Goal: Task Accomplishment & Management: Manage account settings

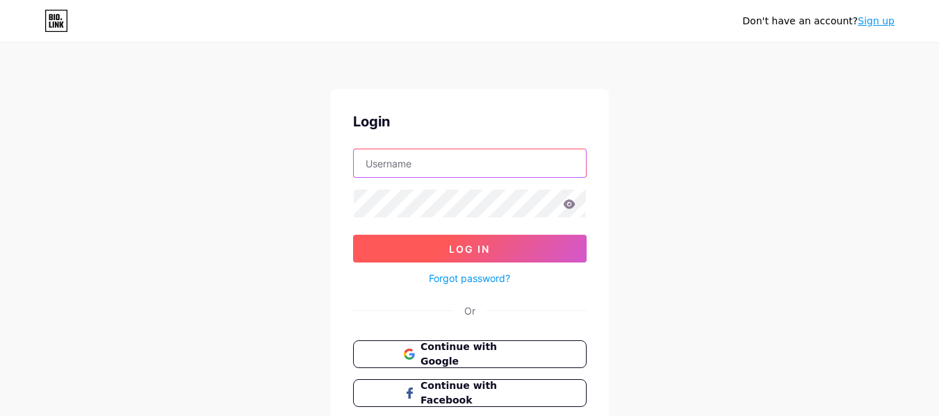
type input "[EMAIL_ADDRESS][DOMAIN_NAME]"
click at [467, 247] on span "Log In" at bounding box center [469, 249] width 41 height 12
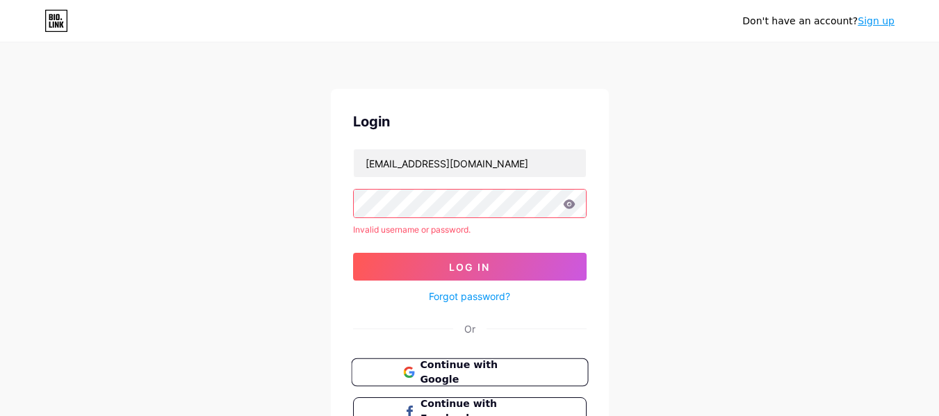
click at [485, 368] on span "Continue with Google" at bounding box center [478, 373] width 116 height 30
